Goal: Communication & Community: Participate in discussion

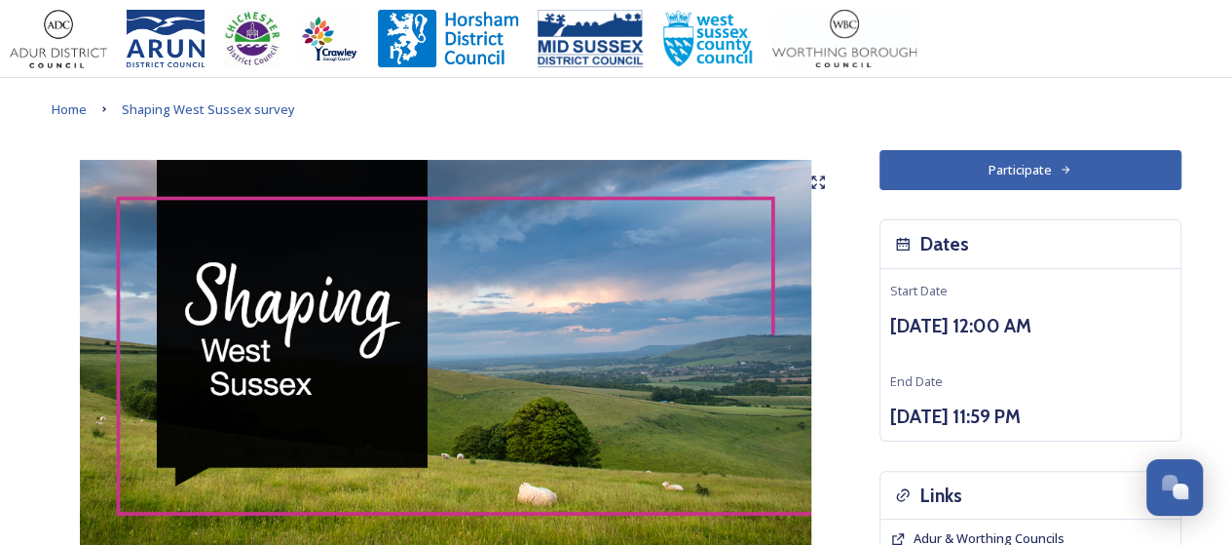
click at [1048, 155] on button "Participate" at bounding box center [1031, 170] width 302 height 40
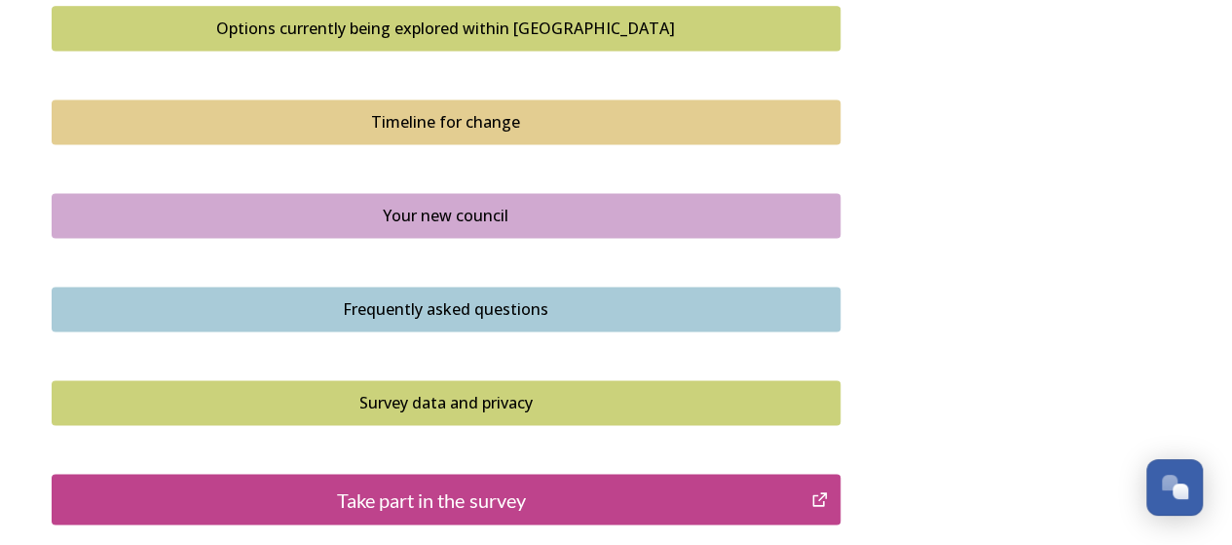
scroll to position [1364, 0]
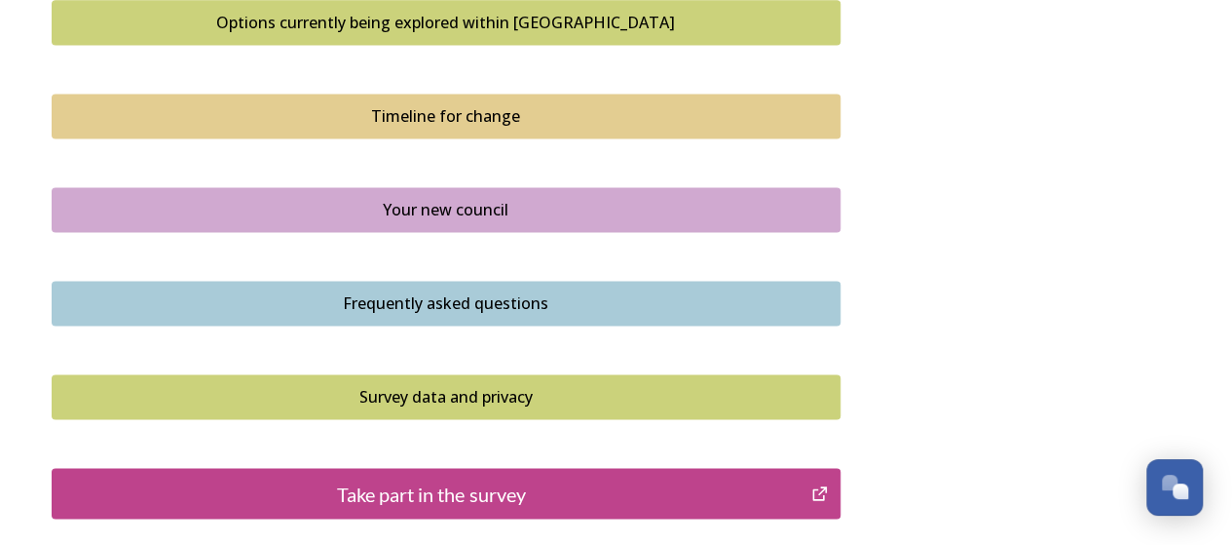
click at [389, 291] on div "Frequently asked questions" at bounding box center [446, 302] width 768 height 23
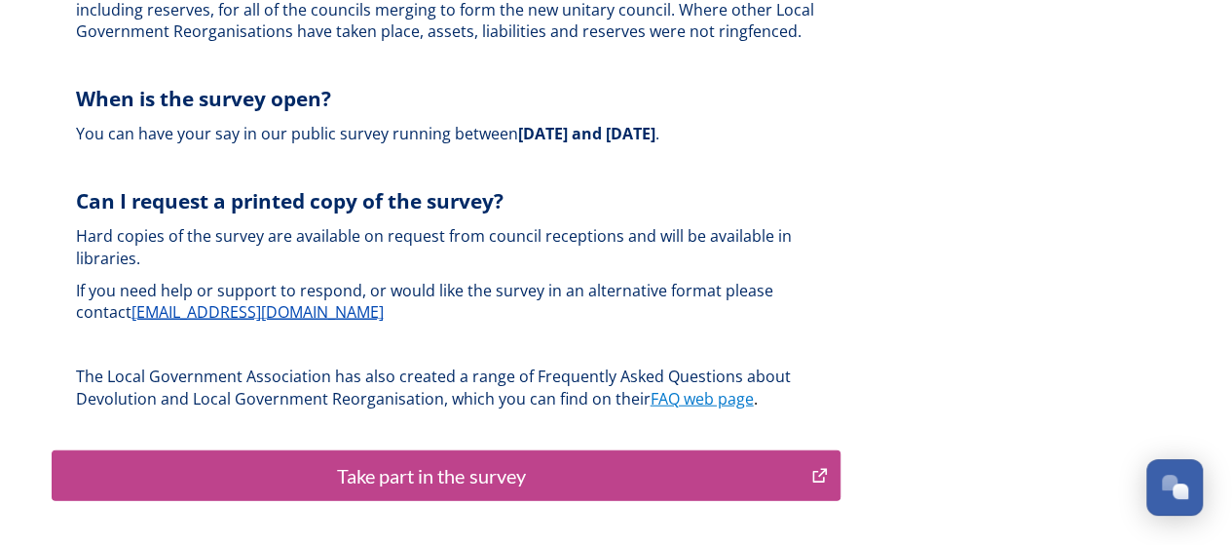
scroll to position [5943, 0]
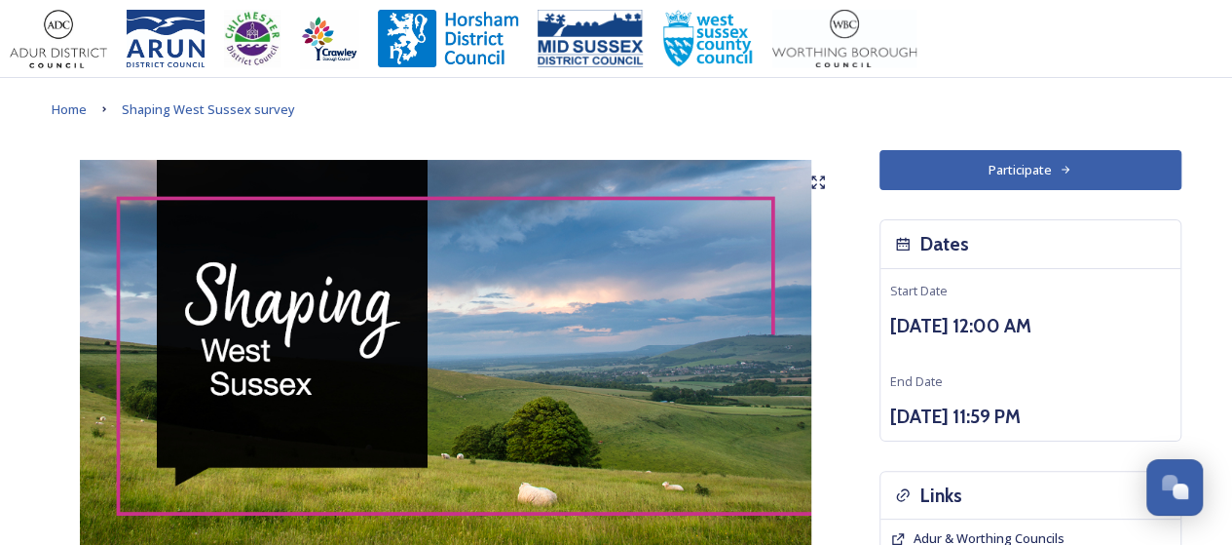
click at [990, 169] on button "Participate" at bounding box center [1031, 170] width 302 height 40
